Goal: Communication & Community: Answer question/provide support

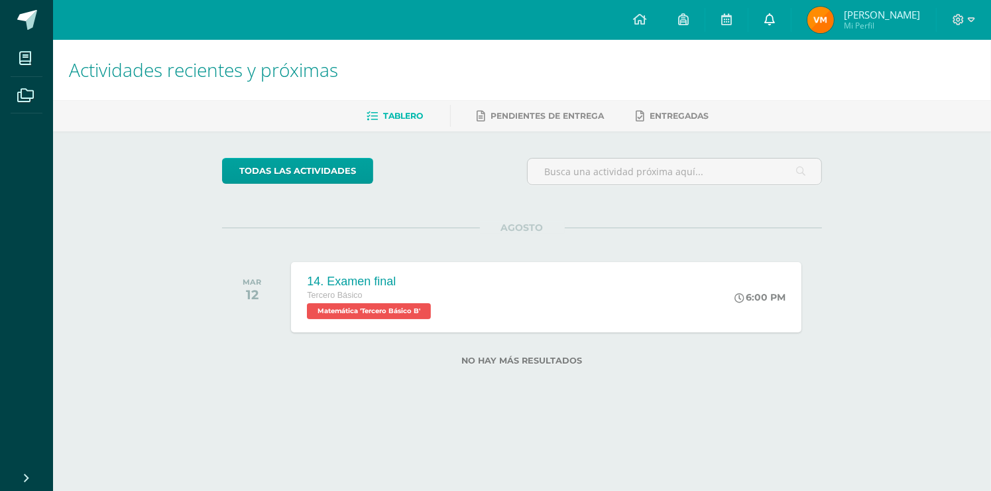
click at [768, 31] on link "0" at bounding box center [770, 20] width 42 height 40
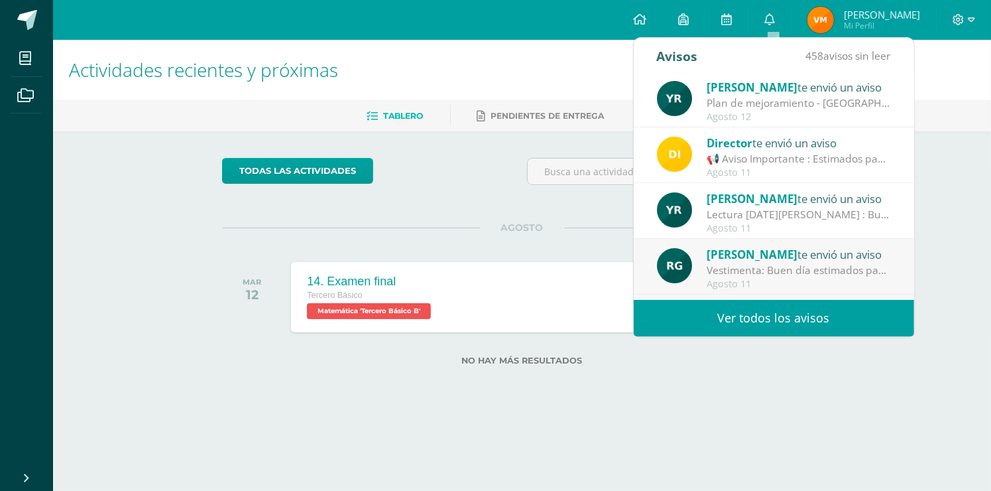
scroll to position [66, 0]
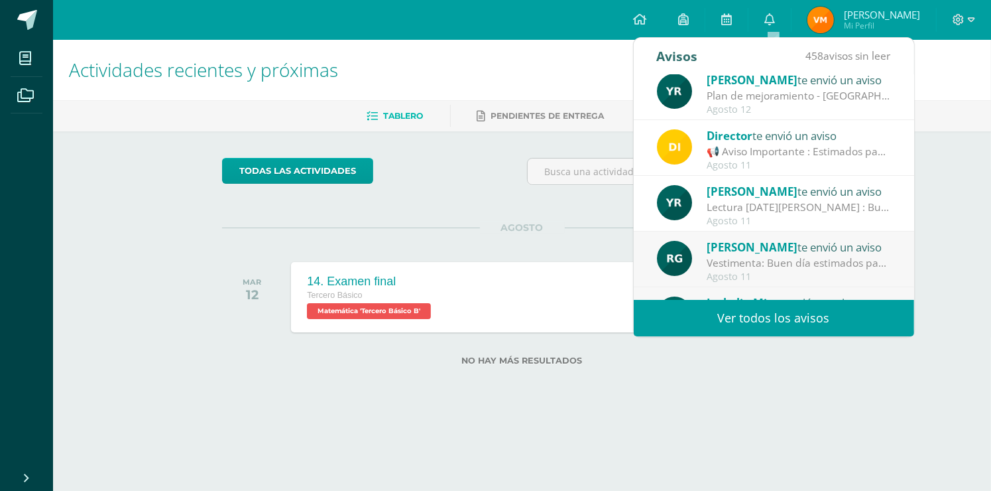
click at [792, 196] on div "[PERSON_NAME] te envió un aviso" at bounding box center [799, 190] width 184 height 17
click at [804, 220] on div "Agosto 11" at bounding box center [799, 220] width 184 height 11
click at [803, 218] on div "Agosto 11" at bounding box center [799, 220] width 184 height 11
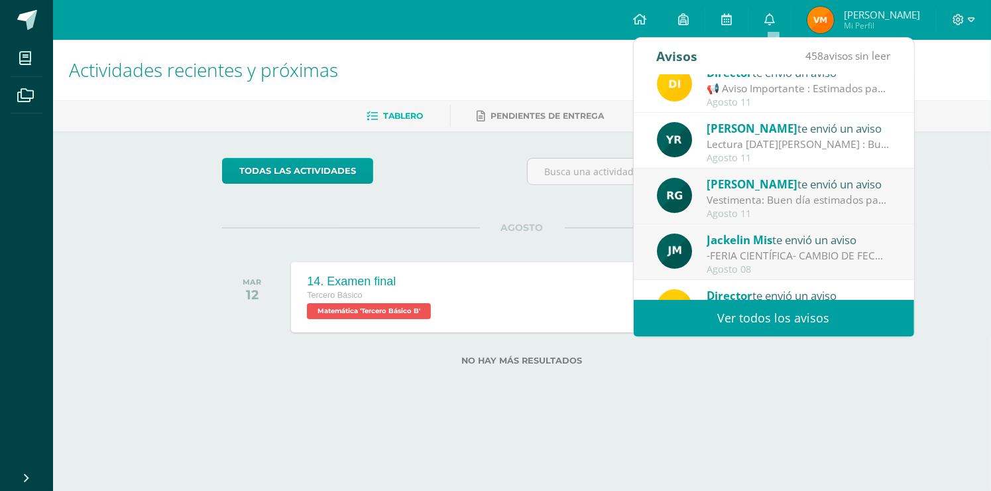
scroll to position [133, 0]
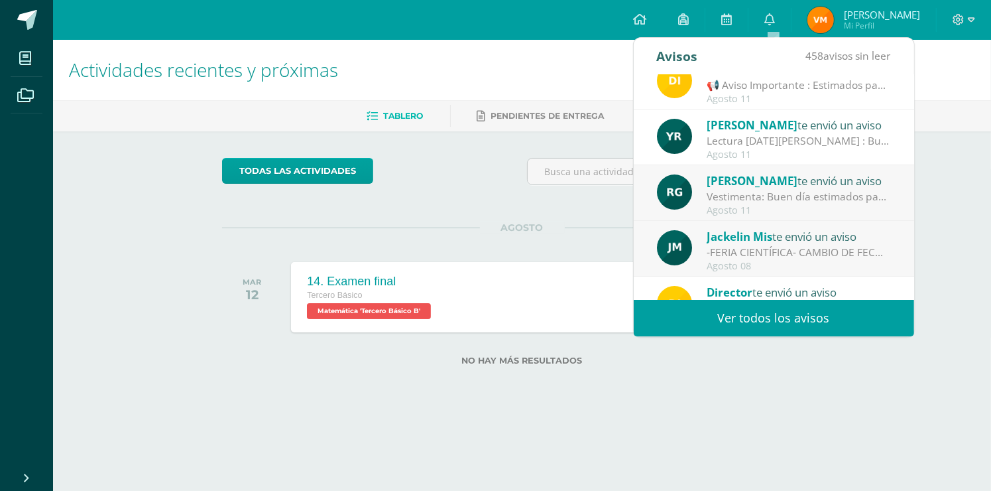
click at [788, 145] on div "Lectura [DATE][PERSON_NAME] : Buenos días Adjunto las actividades [PERSON_NAME]…" at bounding box center [799, 140] width 184 height 15
click at [879, 151] on div "Agosto 11" at bounding box center [799, 154] width 184 height 11
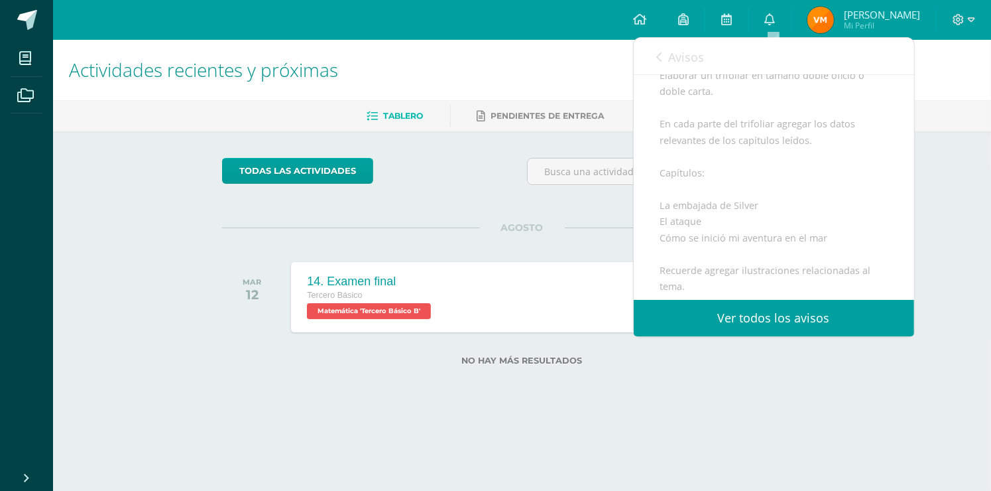
scroll to position [412, 0]
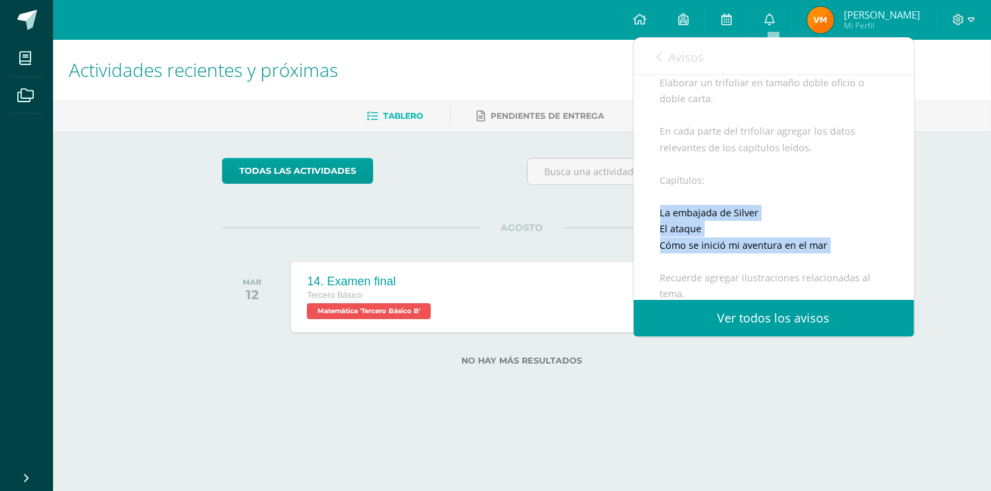
drag, startPoint x: 660, startPoint y: 204, endPoint x: 902, endPoint y: 265, distance: 250.2
click at [902, 265] on div "[PERSON_NAME] te envió un aviso: Lectura [DATE][PERSON_NAME] [DATE] Lectura Ter…" at bounding box center [774, 54] width 280 height 782
copy div "La embajada de Silver El ataque Cómo se inició mi aventura en el mar"
click at [765, 178] on div "Buenos días Adjunto las actividades [PERSON_NAME][DATE] [DATE][PERSON_NAME] PRI…" at bounding box center [773, 107] width 227 height 649
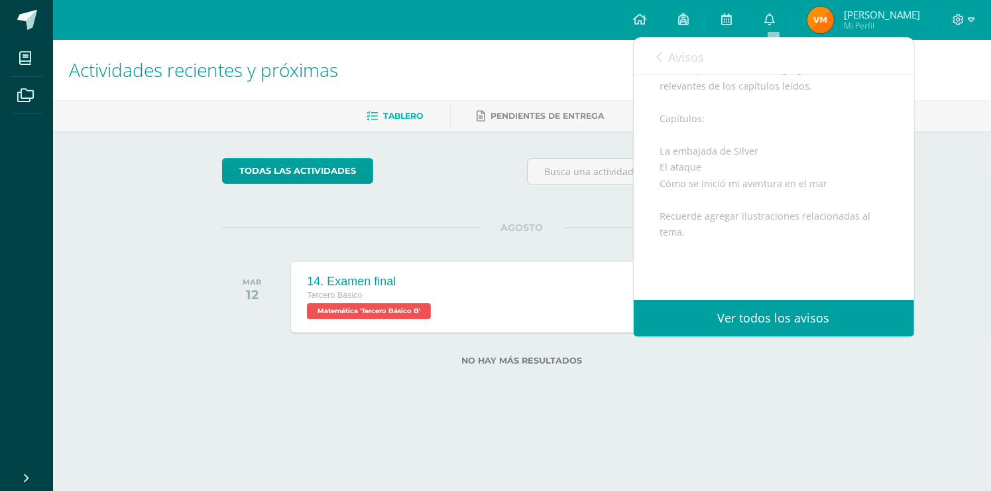
scroll to position [478, 0]
